Goal: Transaction & Acquisition: Obtain resource

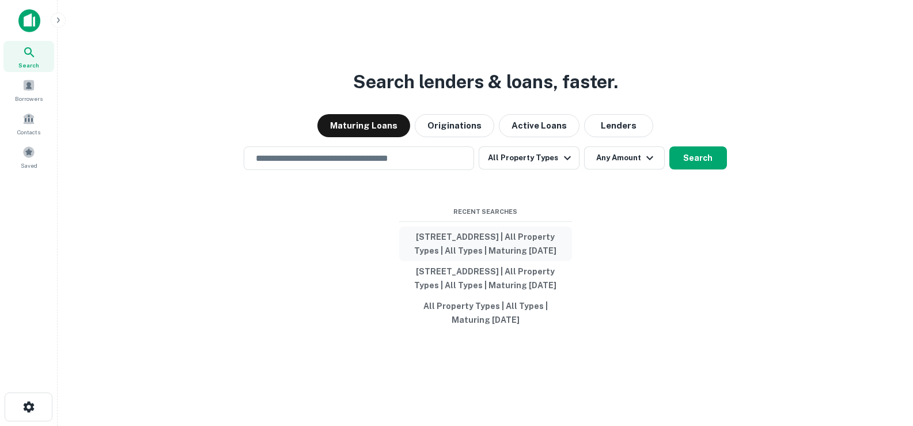
click at [452, 226] on button "[STREET_ADDRESS] | All Property Types | All Types | Maturing [DATE]" at bounding box center [485, 243] width 173 height 35
type input "**********"
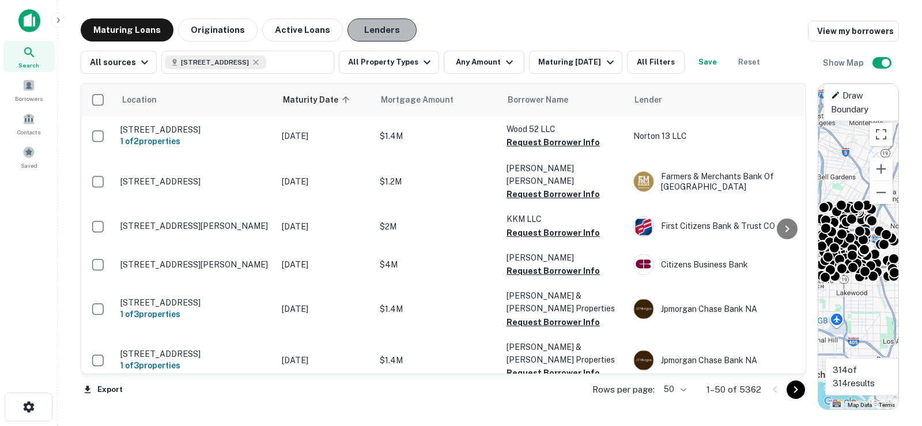
click at [389, 25] on button "Lenders" at bounding box center [381, 29] width 69 height 23
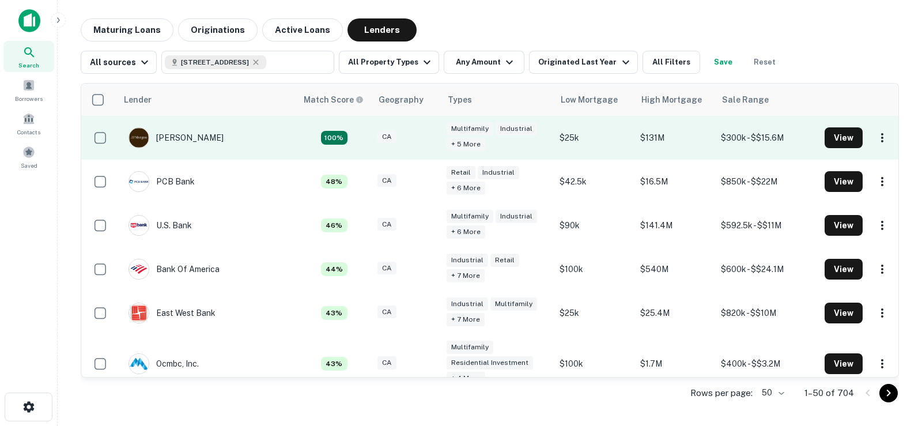
click at [279, 127] on td "[PERSON_NAME]" at bounding box center [206, 138] width 179 height 44
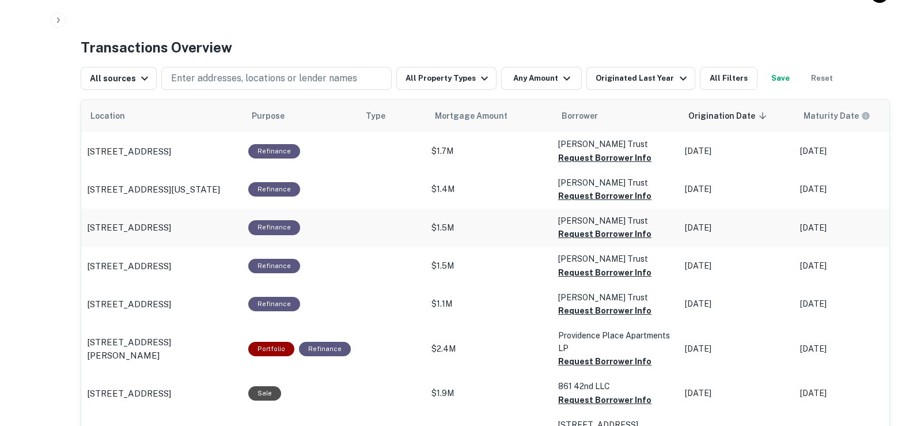
scroll to position [576, 0]
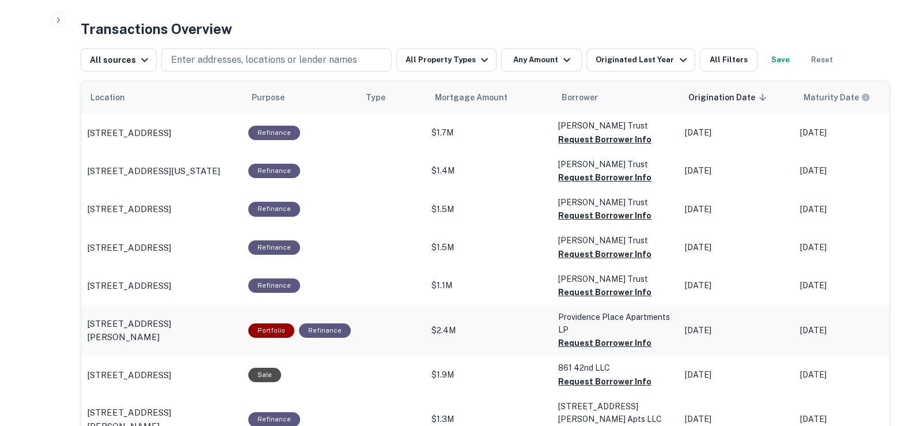
click at [483, 340] on td "$2.4M" at bounding box center [489, 330] width 127 height 51
click at [229, 326] on p "3577 Sanborn Ave Lynwood, CA 90262" at bounding box center [162, 330] width 150 height 27
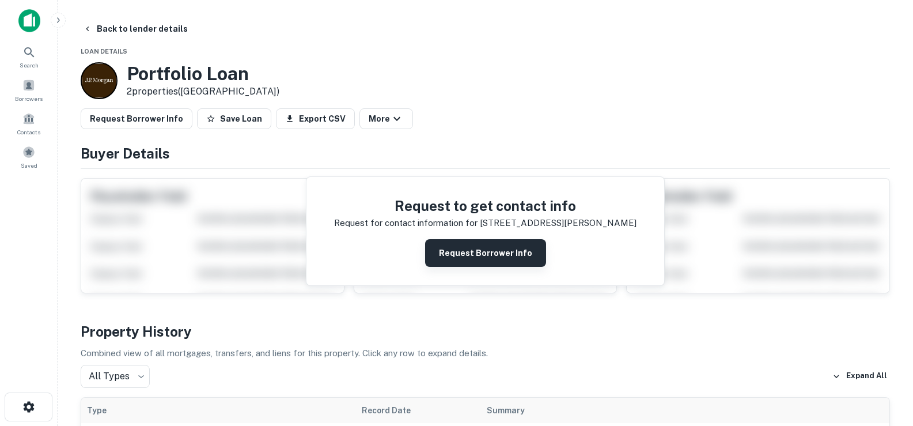
click at [523, 259] on button "Request Borrower Info" at bounding box center [485, 253] width 121 height 28
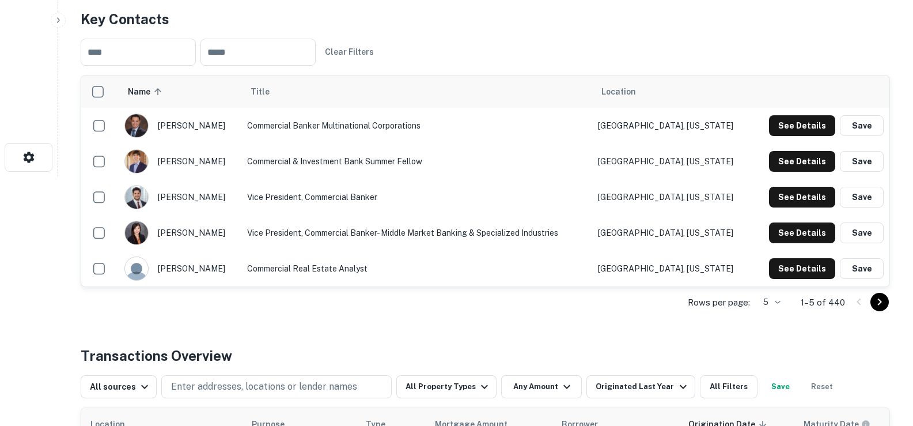
scroll to position [92, 0]
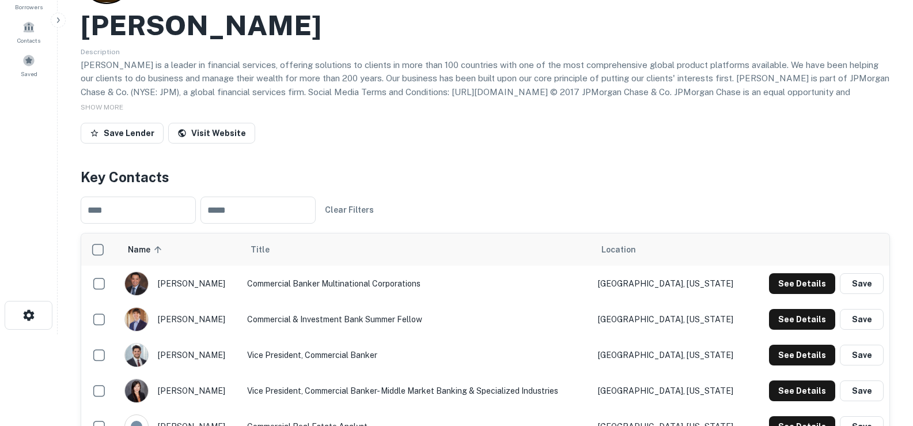
click at [198, 281] on div "[PERSON_NAME]" at bounding box center [179, 283] width 111 height 24
click at [142, 282] on img "scrollable content" at bounding box center [136, 283] width 23 height 23
